Goal: Download file/media

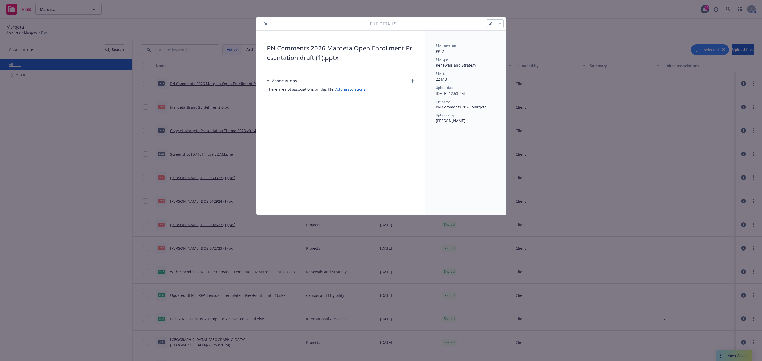
click at [490, 22] on icon "button" at bounding box center [490, 23] width 3 height 3
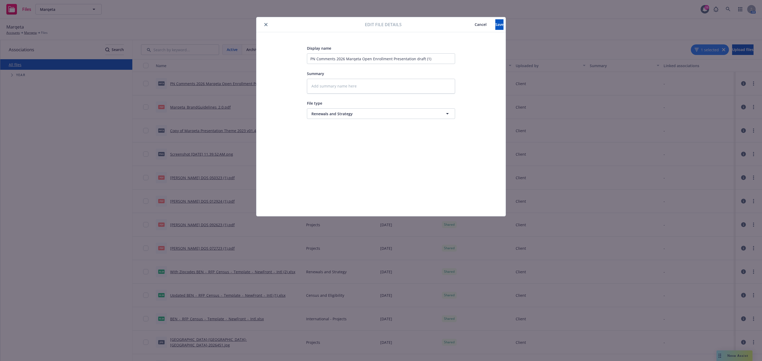
click at [267, 20] on div "Edit file details Cancel Save" at bounding box center [380, 24] width 249 height 15
click at [264, 23] on icon "close" at bounding box center [265, 24] width 3 height 3
type textarea "x"
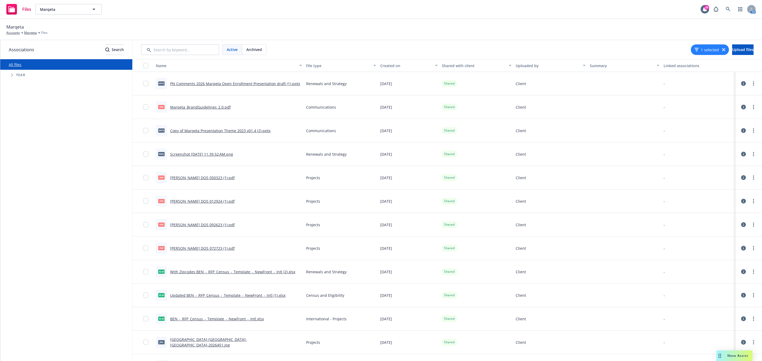
click at [147, 87] on div at bounding box center [147, 83] width 8 height 17
click at [147, 85] on input "checkbox" at bounding box center [145, 83] width 5 height 5
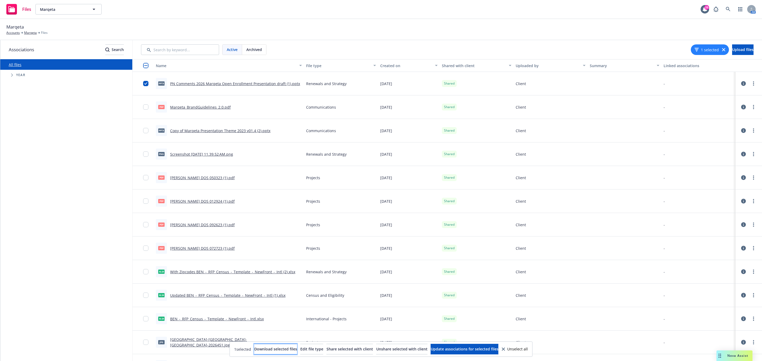
click at [254, 351] on span "Download selected files" at bounding box center [275, 349] width 43 height 5
